Goal: Book appointment/travel/reservation

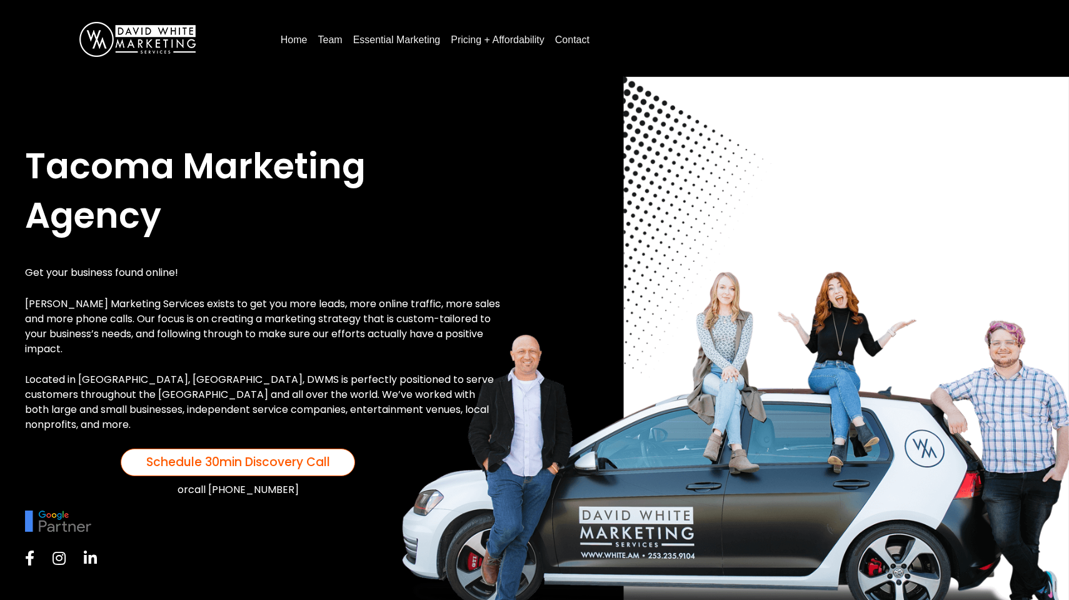
click at [299, 453] on span "Schedule 30min Discovery Call" at bounding box center [238, 461] width 184 height 17
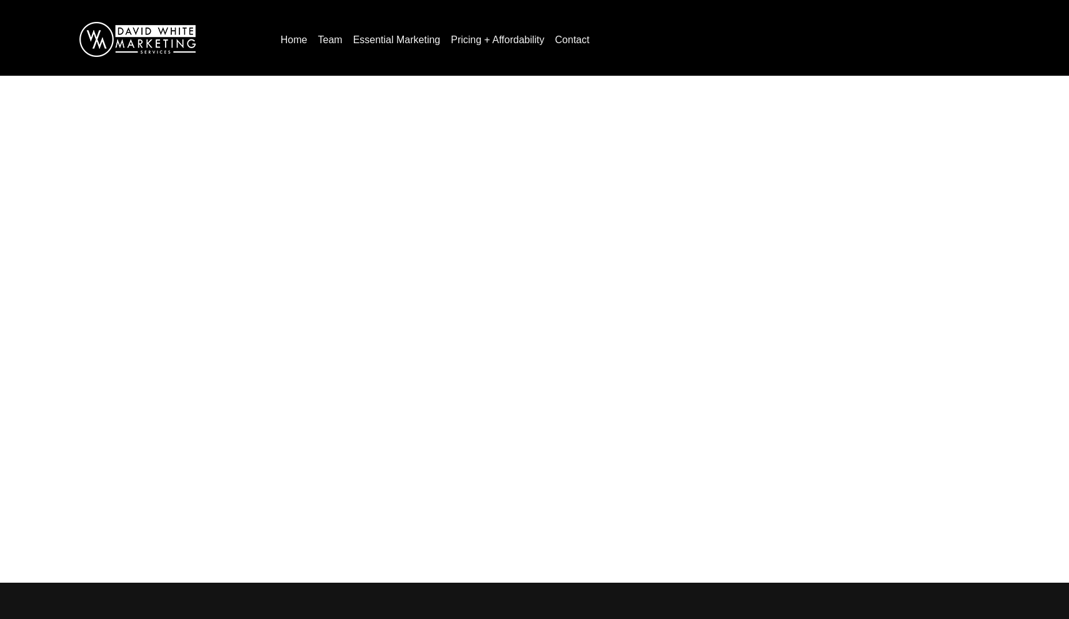
click at [291, 40] on link "Home" at bounding box center [294, 40] width 37 height 20
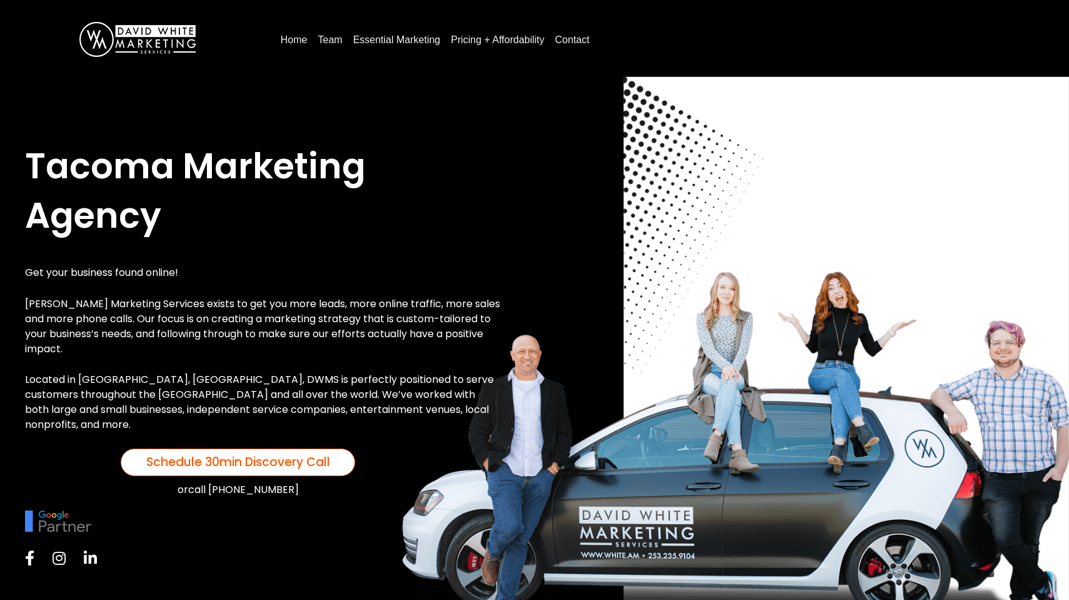
click at [238, 463] on link "Schedule 30min Discovery Call" at bounding box center [238, 462] width 235 height 28
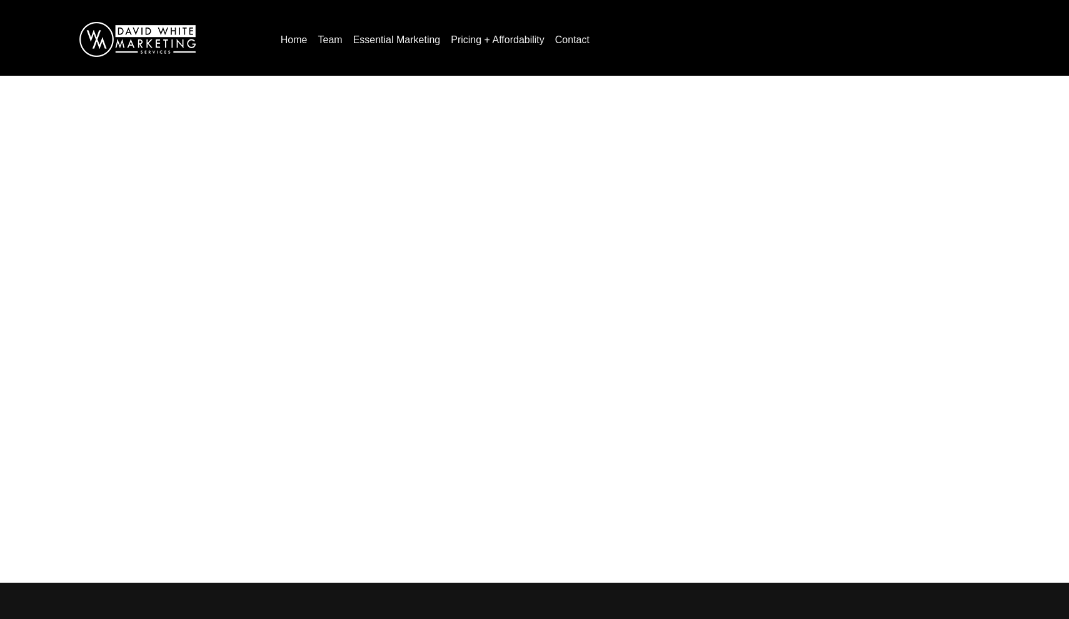
click at [293, 41] on link "Home" at bounding box center [294, 40] width 37 height 20
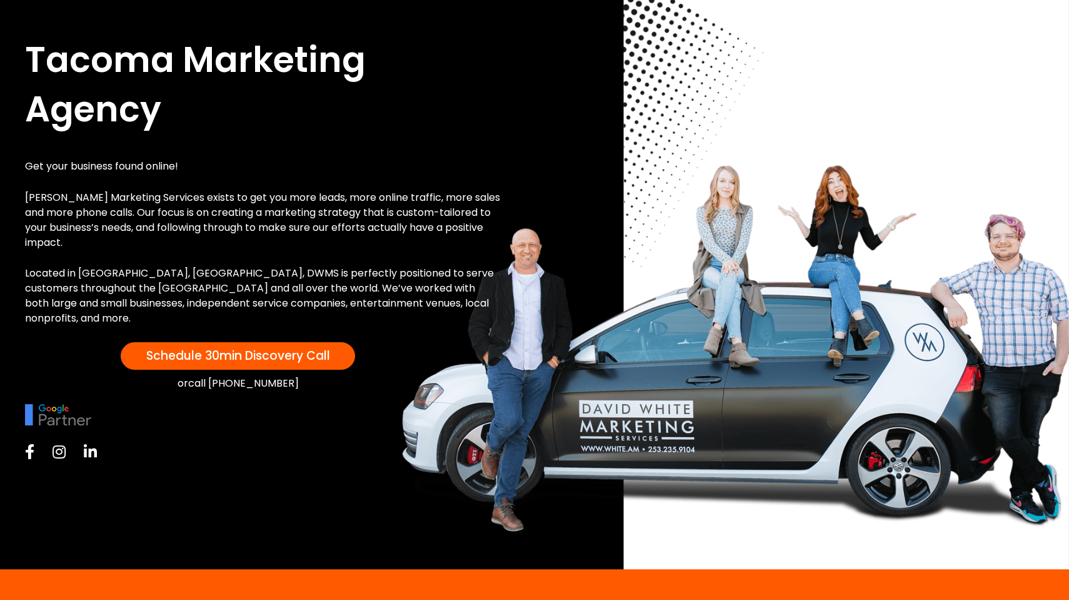
scroll to position [107, 0]
